Goal: Task Accomplishment & Management: Complete application form

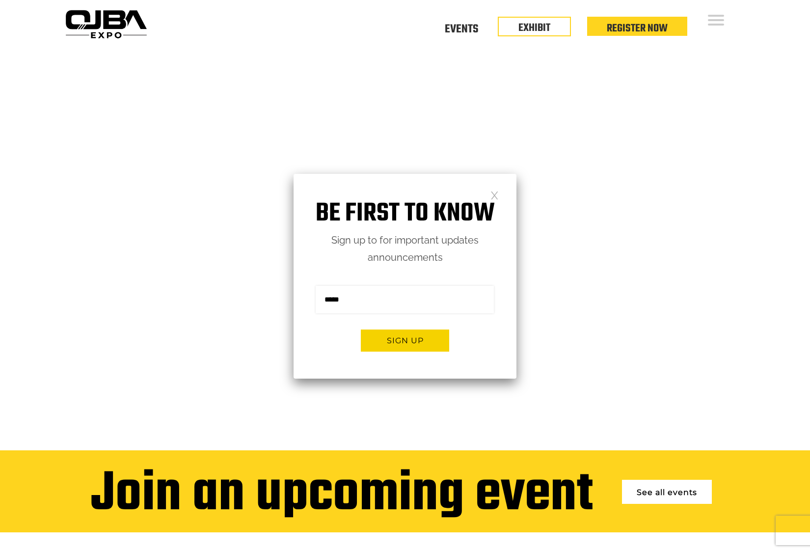
click at [494, 195] on link at bounding box center [494, 194] width 8 height 8
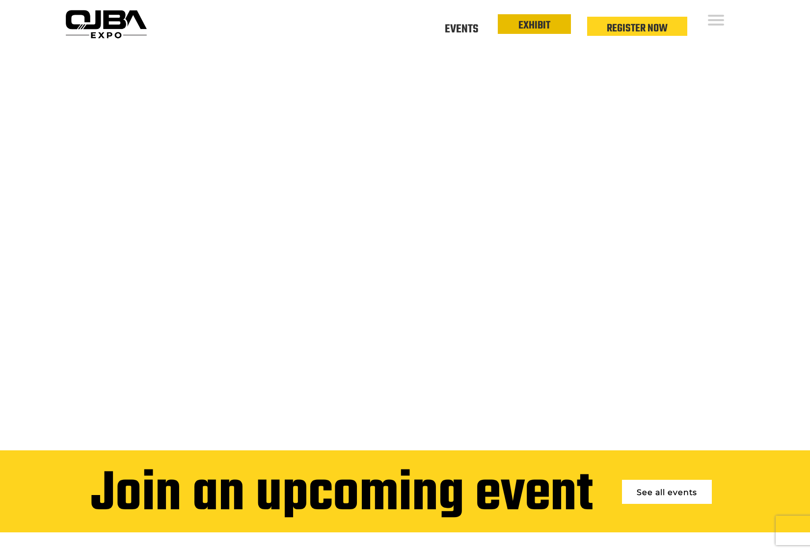
click at [529, 25] on link "EXHIBIT" at bounding box center [534, 25] width 32 height 17
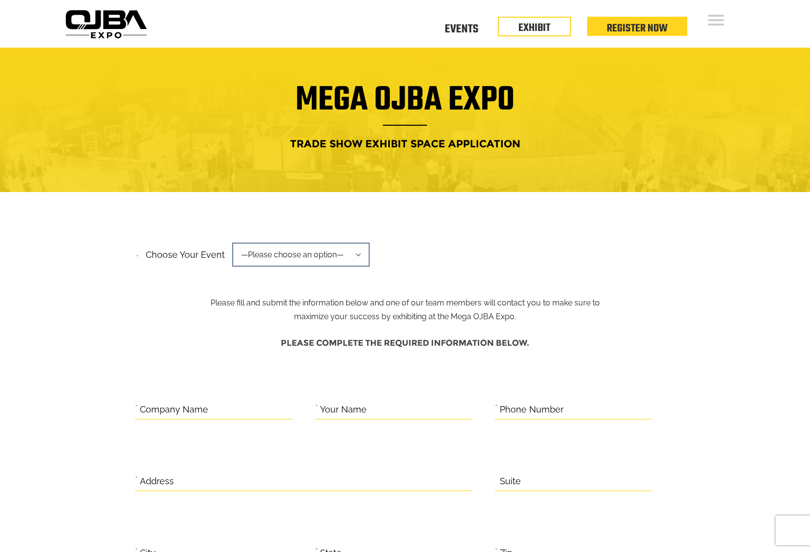
click at [302, 255] on span "—Please choose an option—" at bounding box center [300, 255] width 137 height 24
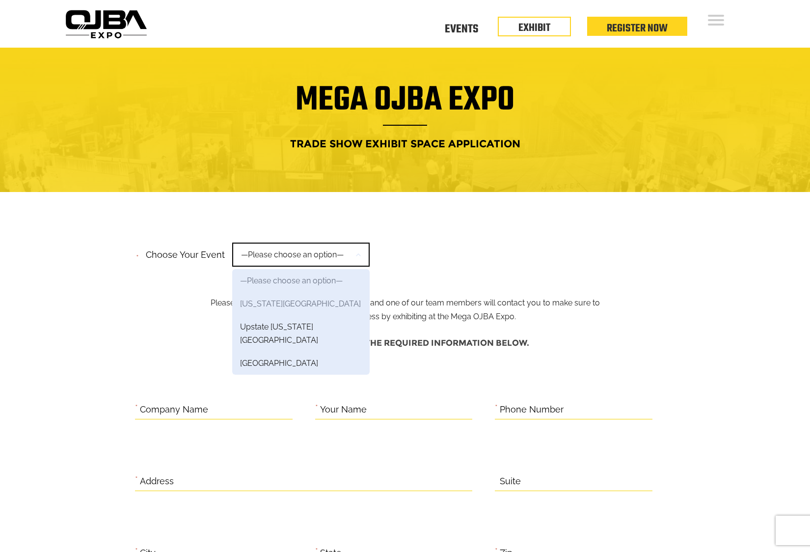
click at [290, 305] on link "[US_STATE][GEOGRAPHIC_DATA]" at bounding box center [300, 303] width 137 height 23
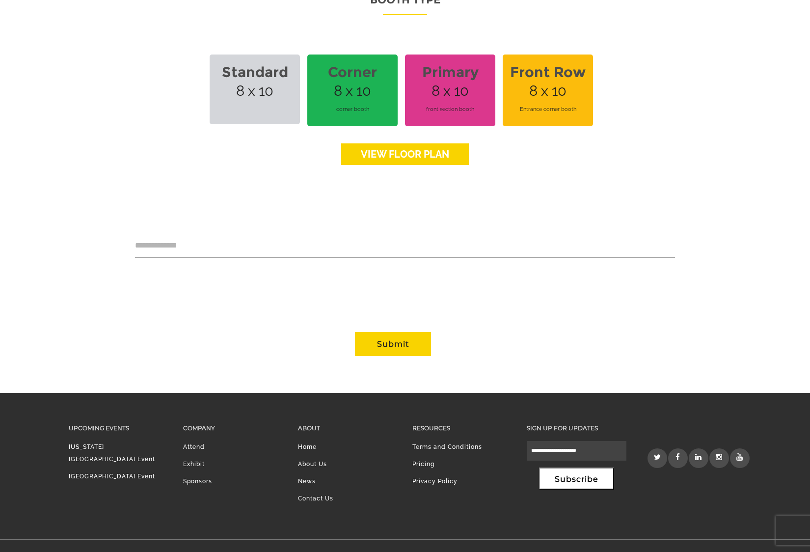
scroll to position [736, 0]
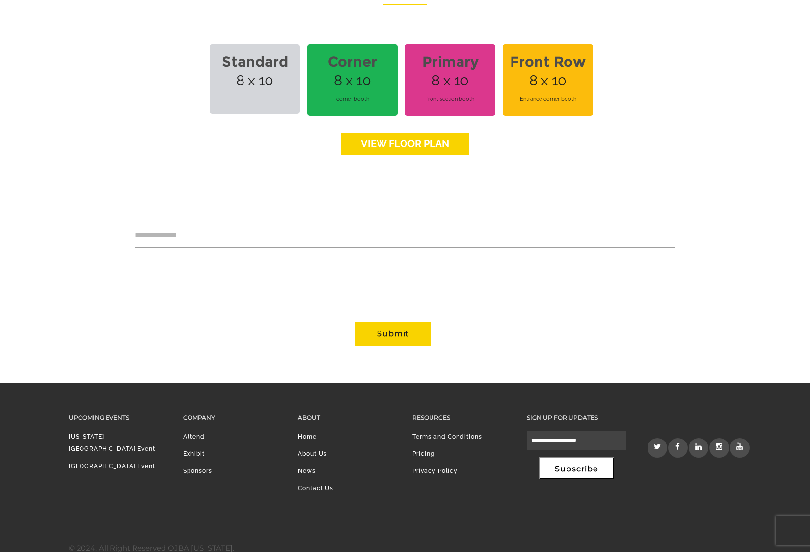
click at [266, 72] on span "Standard 8 x 10" at bounding box center [255, 79] width 90 height 70
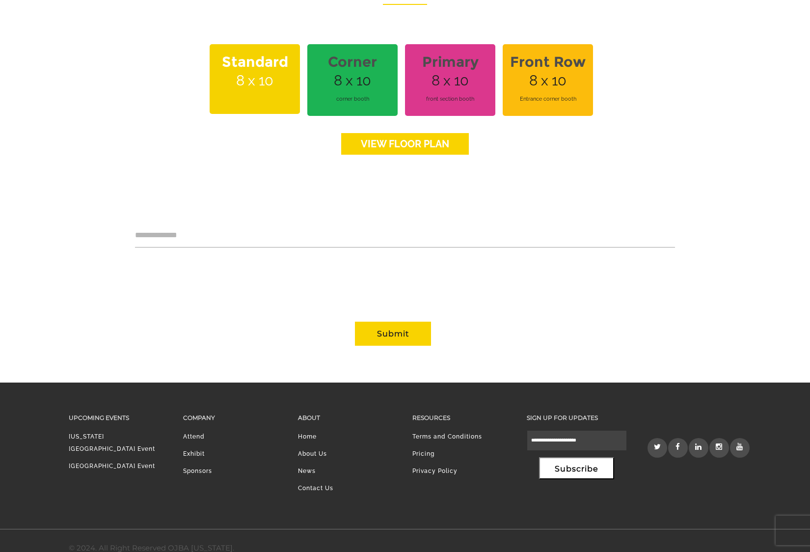
scroll to position [732, 0]
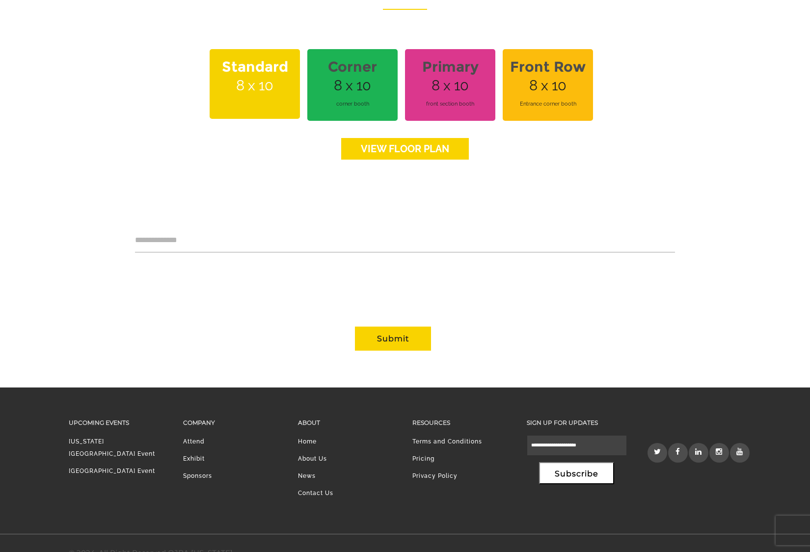
click at [343, 33] on div "Booth Type Standard 8 x 10 Corner 8 x 10 corner booth Primary Section 8 x 10 bo…" at bounding box center [405, 76] width 540 height 182
click at [343, 53] on strong "Corner" at bounding box center [352, 67] width 79 height 28
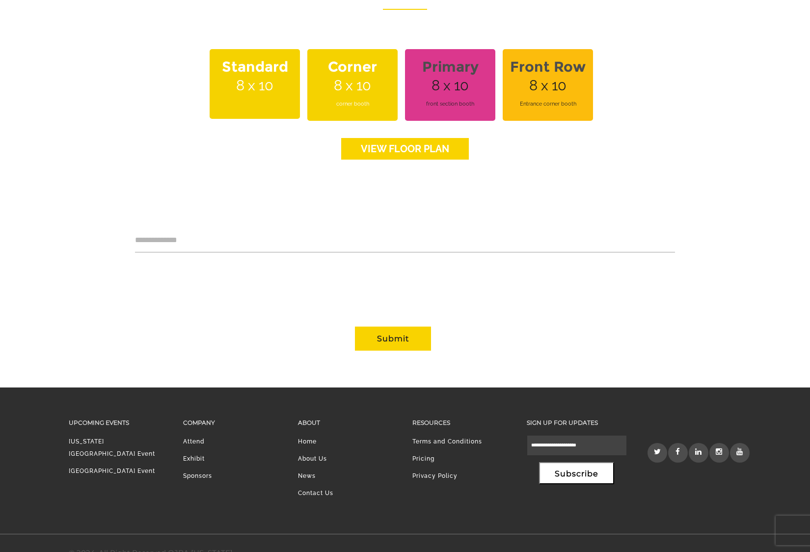
click at [259, 67] on span "Standard 8 x 10" at bounding box center [255, 84] width 90 height 70
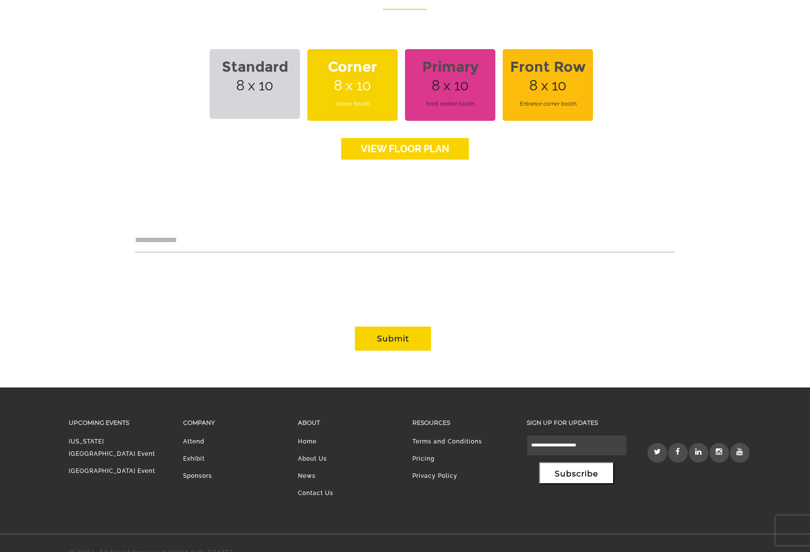
click at [346, 74] on span "Corner 8 x 10 corner booth" at bounding box center [352, 85] width 90 height 72
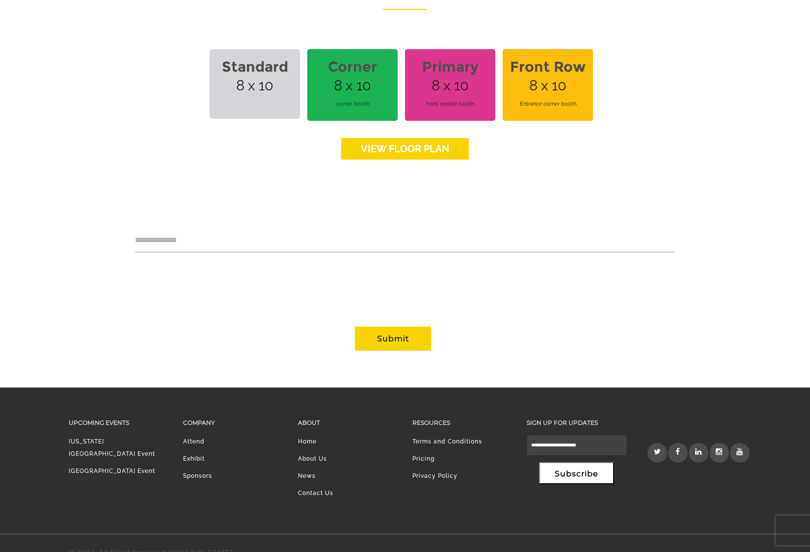
drag, startPoint x: 262, startPoint y: 65, endPoint x: 296, endPoint y: 178, distance: 118.4
click at [262, 65] on span "Standard 8 x 10" at bounding box center [255, 84] width 90 height 70
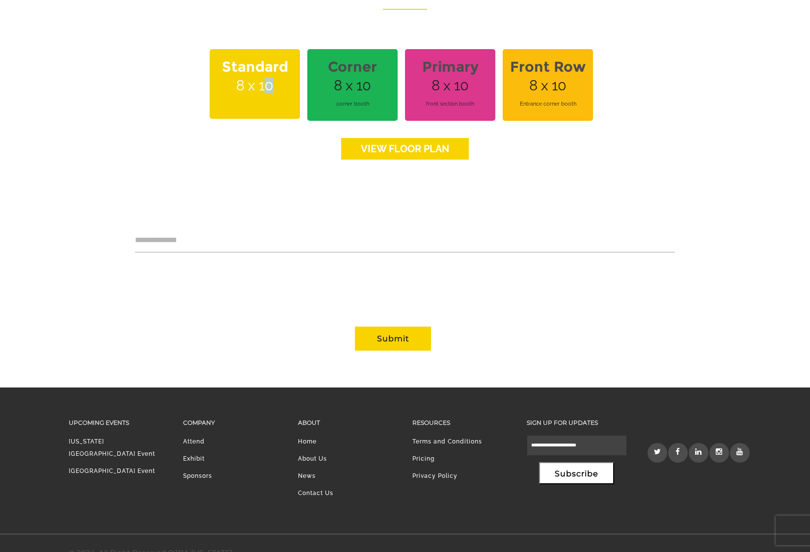
scroll to position [736, 0]
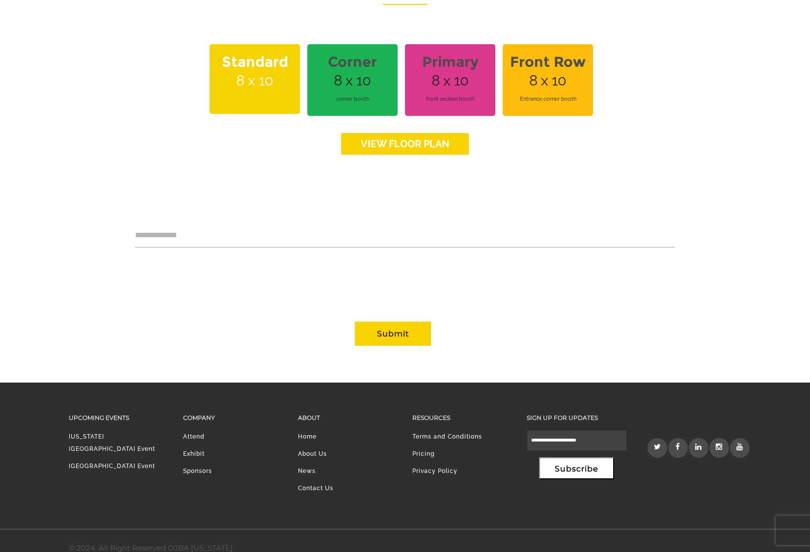
click at [513, 96] on span "Entrance corner booth" at bounding box center [548, 98] width 79 height 27
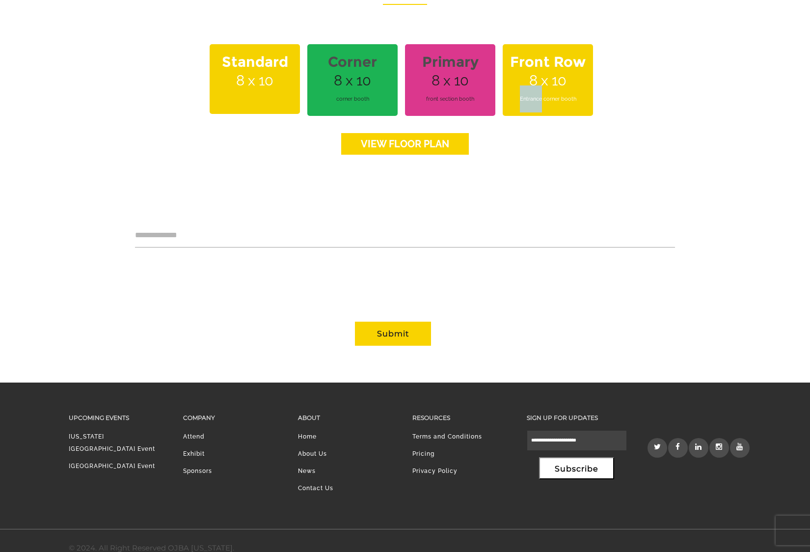
click at [513, 95] on span "Entrance corner booth" at bounding box center [548, 98] width 79 height 27
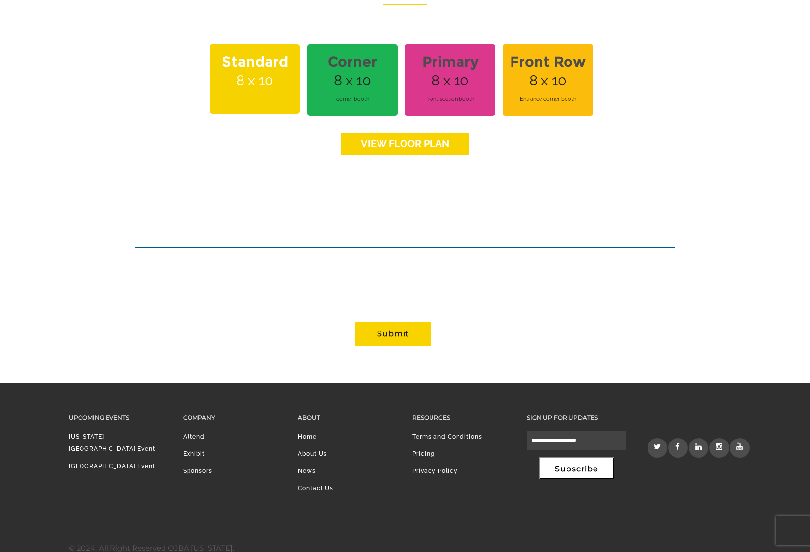
click at [450, 230] on textarea "Contact form" at bounding box center [405, 235] width 540 height 23
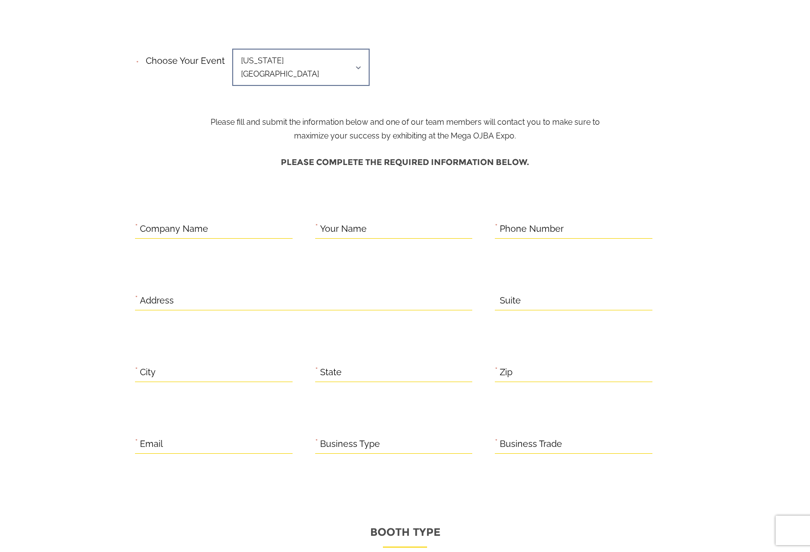
scroll to position [0, 0]
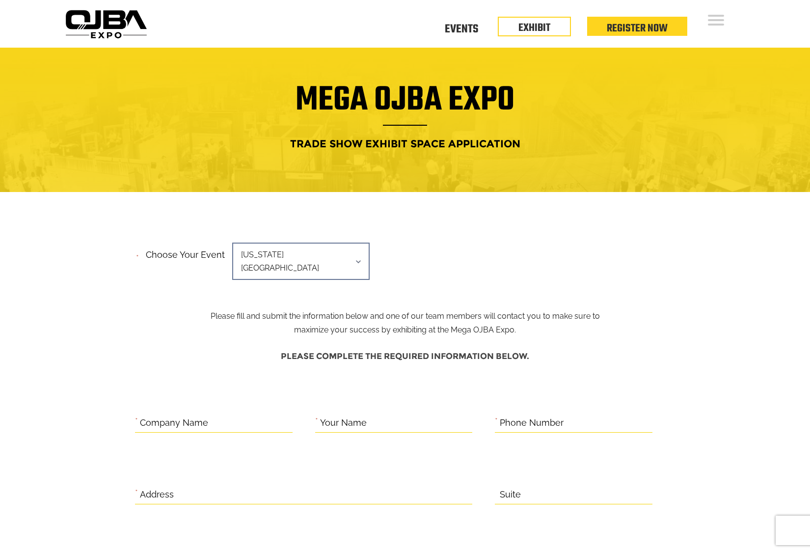
click at [439, 27] on li "Events" at bounding box center [461, 30] width 73 height 10
click at [459, 28] on link "Events" at bounding box center [461, 27] width 33 height 3
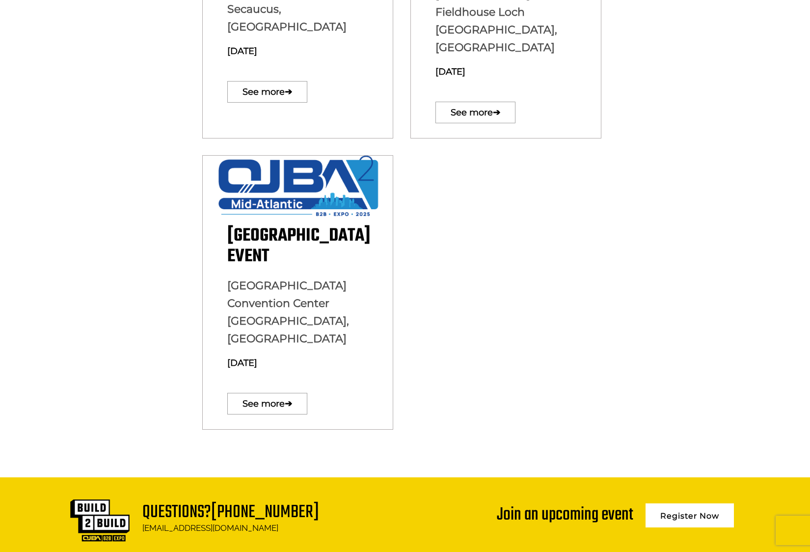
scroll to position [476, 0]
